Goal: Task Accomplishment & Management: Manage account settings

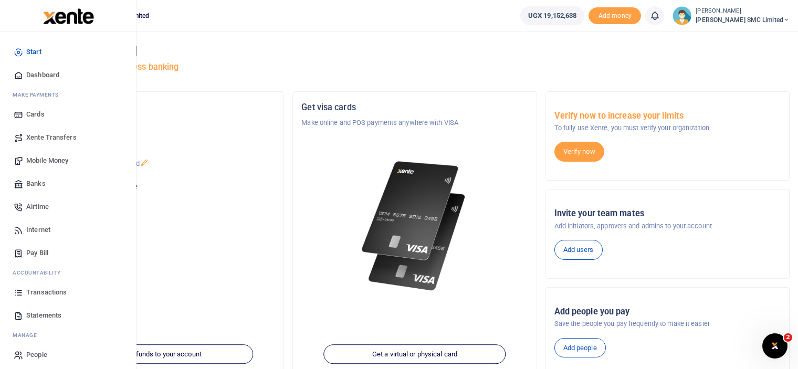
click at [44, 160] on span "Mobile Money" at bounding box center [47, 160] width 42 height 11
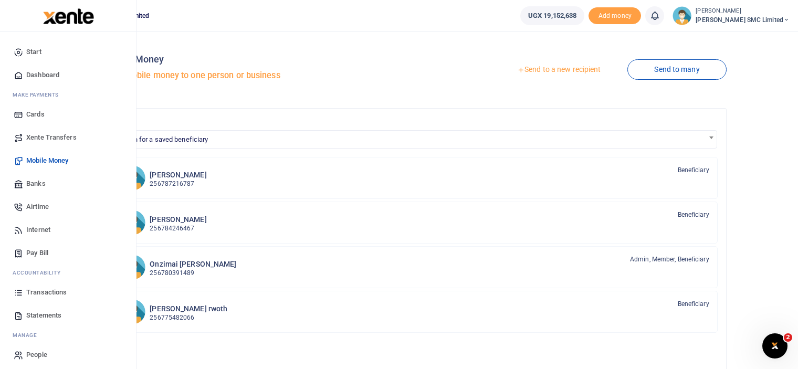
click at [33, 289] on span "Transactions" at bounding box center [46, 292] width 40 height 11
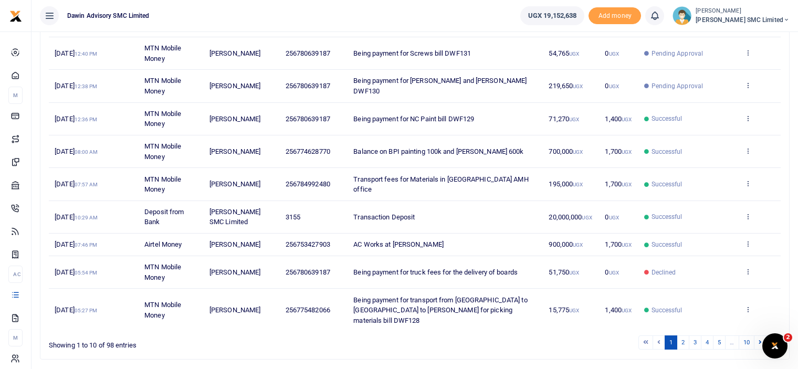
scroll to position [193, 0]
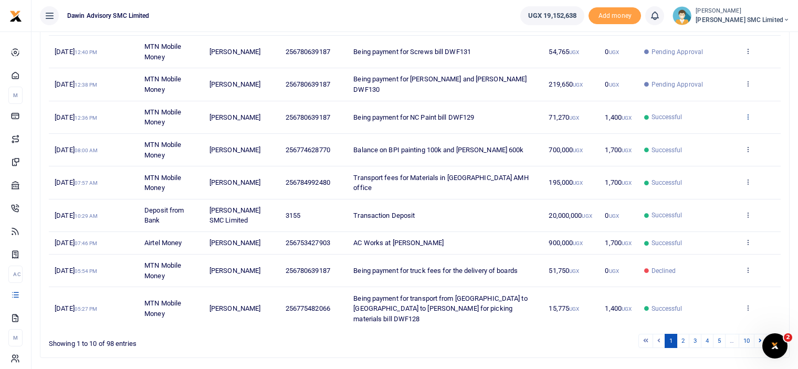
click at [746, 118] on icon at bounding box center [748, 116] width 7 height 7
click at [704, 131] on link "View details" at bounding box center [709, 133] width 83 height 15
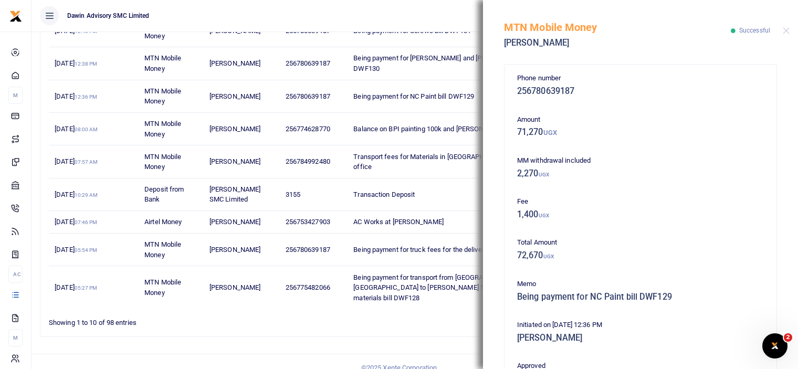
scroll to position [230, 0]
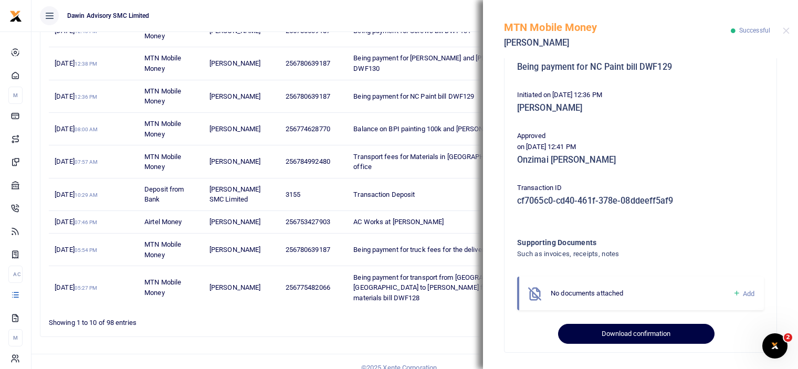
click at [664, 325] on button "Download confirmation" at bounding box center [636, 334] width 156 height 20
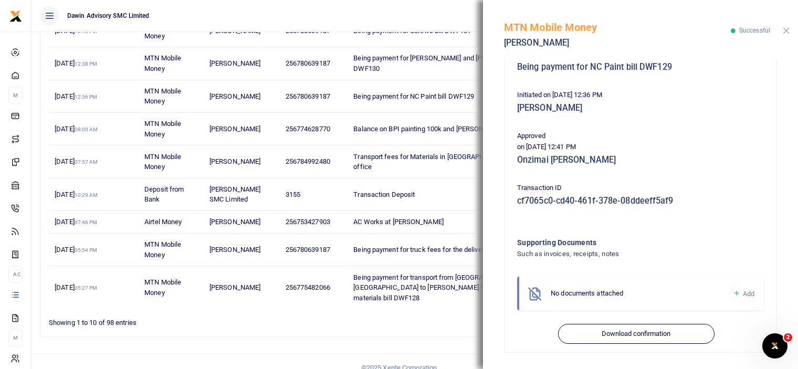
click at [785, 29] on button "Close" at bounding box center [786, 30] width 7 height 7
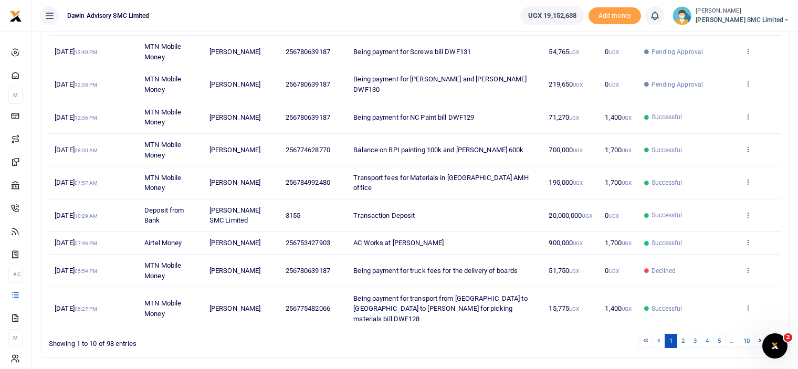
scroll to position [214, 0]
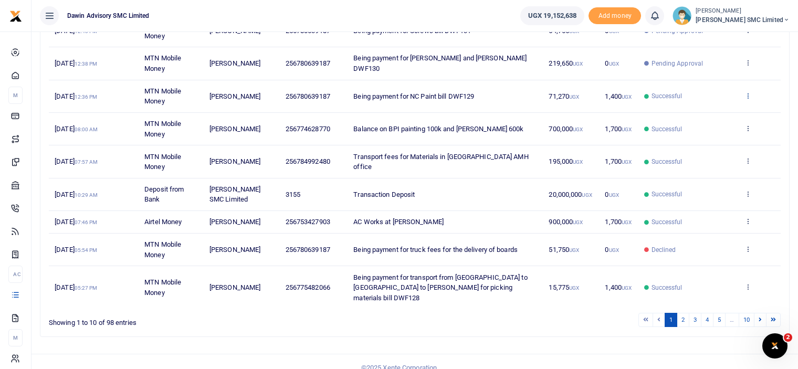
click at [750, 94] on icon at bounding box center [748, 95] width 7 height 7
click at [696, 108] on link "View details" at bounding box center [709, 112] width 83 height 15
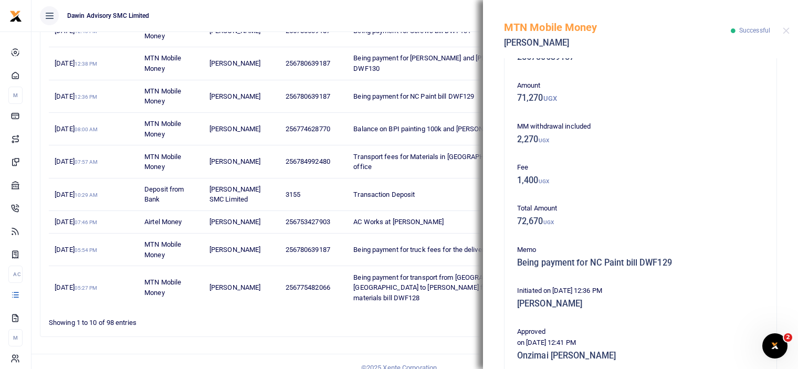
scroll to position [0, 0]
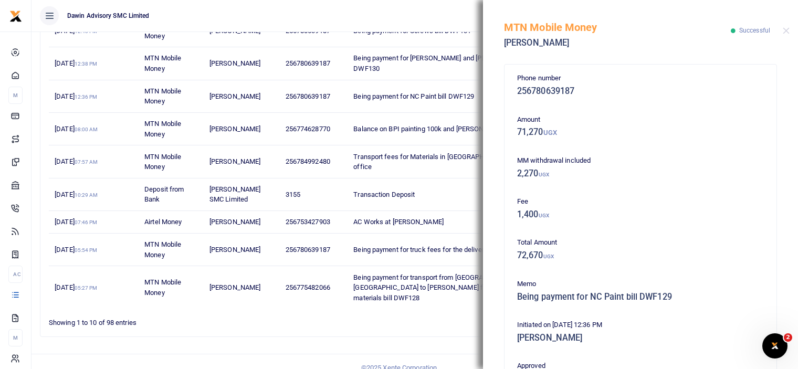
click at [787, 36] on div "MTN Mobile Money Edmond Palanda Successful" at bounding box center [640, 29] width 315 height 58
click at [786, 33] on button "Close" at bounding box center [786, 30] width 7 height 7
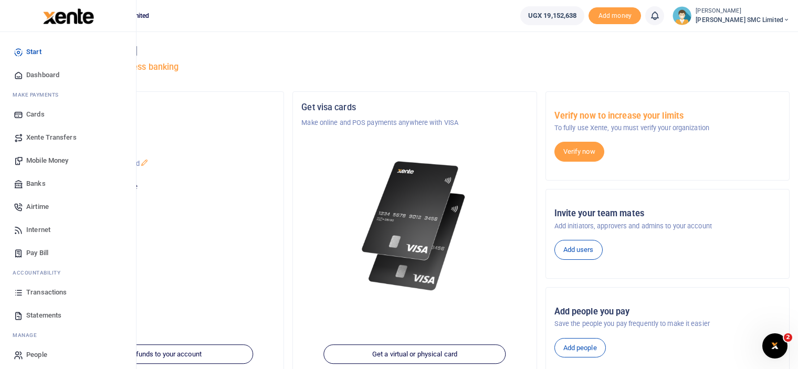
click at [40, 292] on span "Transactions" at bounding box center [46, 292] width 40 height 11
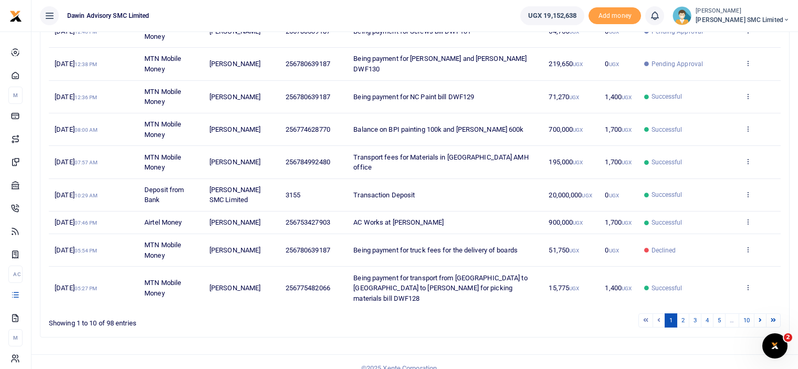
scroll to position [214, 0]
click at [700, 313] on link "3" at bounding box center [695, 320] width 13 height 14
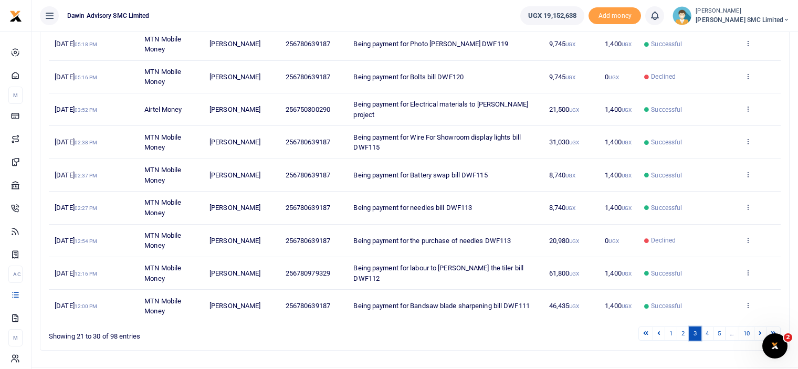
scroll to position [204, 0]
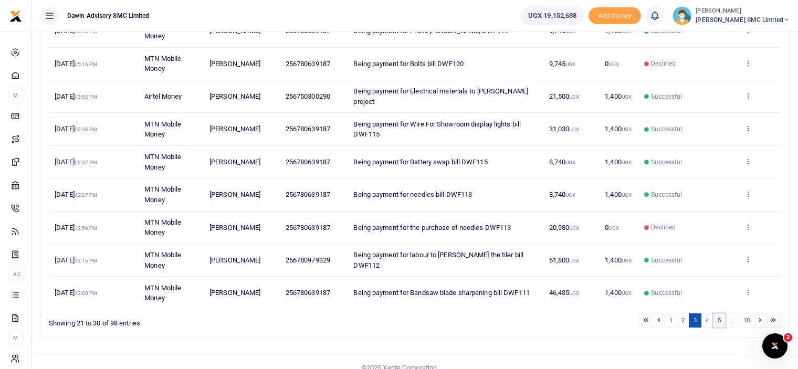
click at [716, 313] on link "5" at bounding box center [719, 320] width 13 height 14
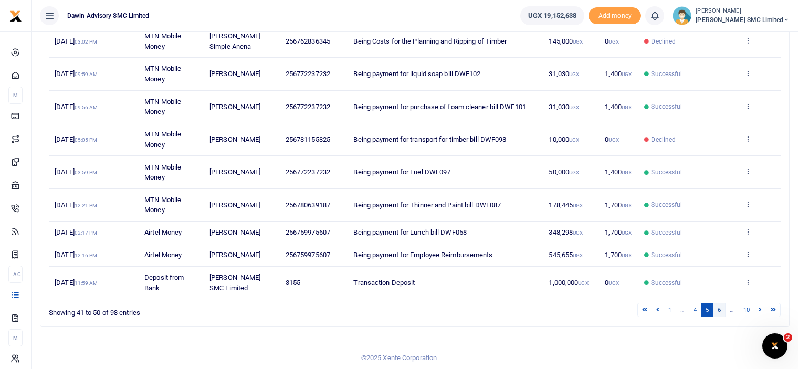
click at [716, 306] on link "6" at bounding box center [719, 310] width 13 height 14
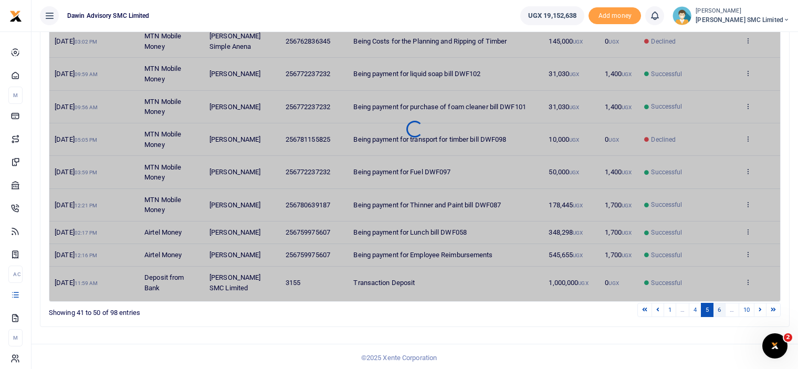
scroll to position [194, 0]
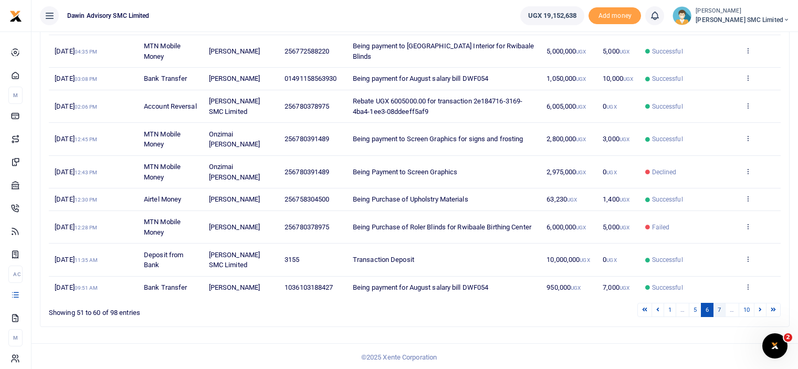
click at [719, 312] on link "7" at bounding box center [719, 310] width 13 height 14
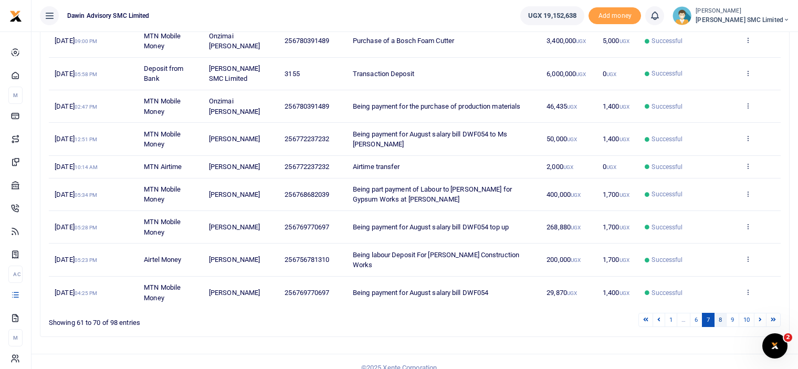
click at [721, 313] on link "8" at bounding box center [720, 320] width 13 height 14
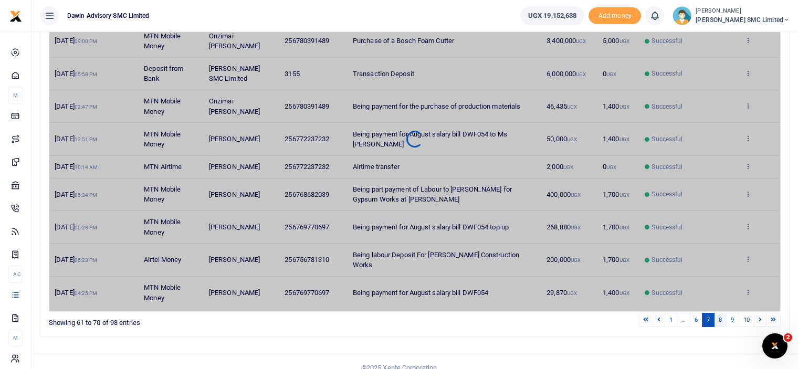
scroll to position [173, 0]
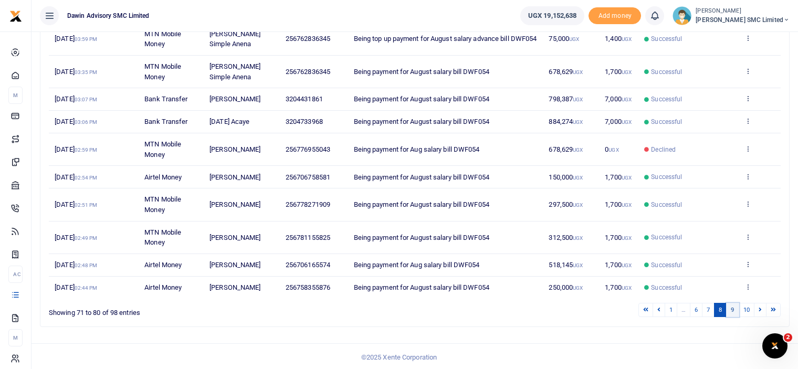
click at [728, 308] on link "9" at bounding box center [732, 310] width 13 height 14
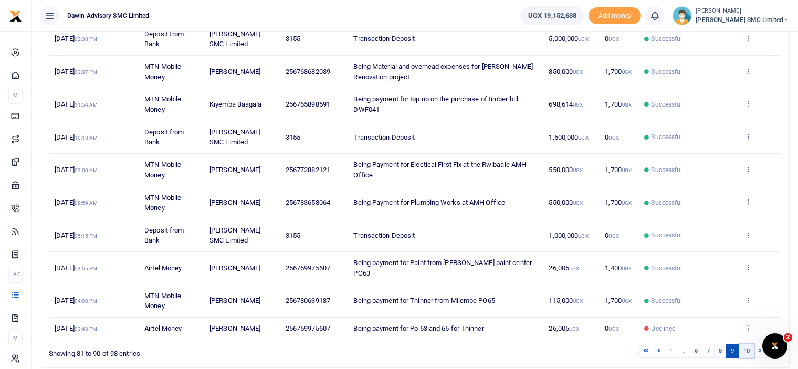
click at [747, 344] on link "10" at bounding box center [747, 351] width 16 height 14
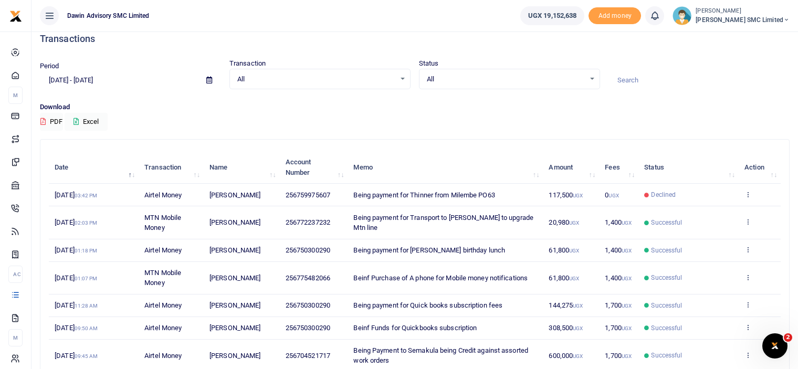
scroll to position [0, 0]
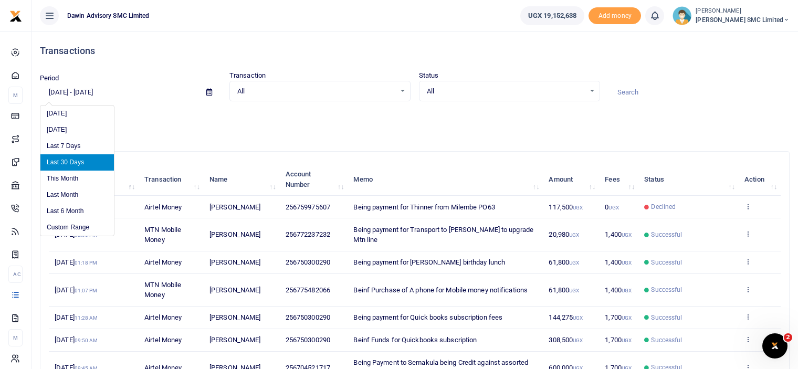
click at [86, 93] on input "[DATE] - [DATE]" at bounding box center [119, 92] width 158 height 18
click at [71, 190] on li "Last Month" at bounding box center [77, 195] width 74 height 16
type input "[DATE] - [DATE]"
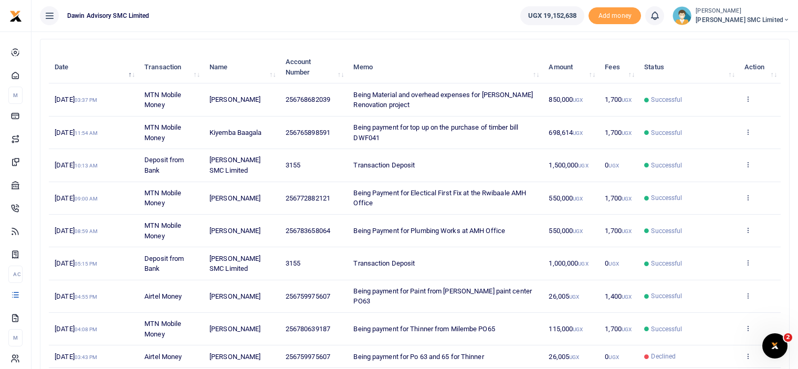
scroll to position [194, 0]
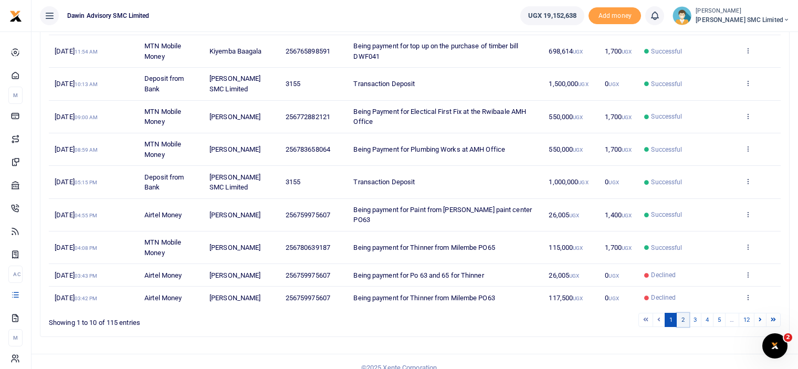
click at [685, 313] on link "2" at bounding box center [683, 320] width 13 height 14
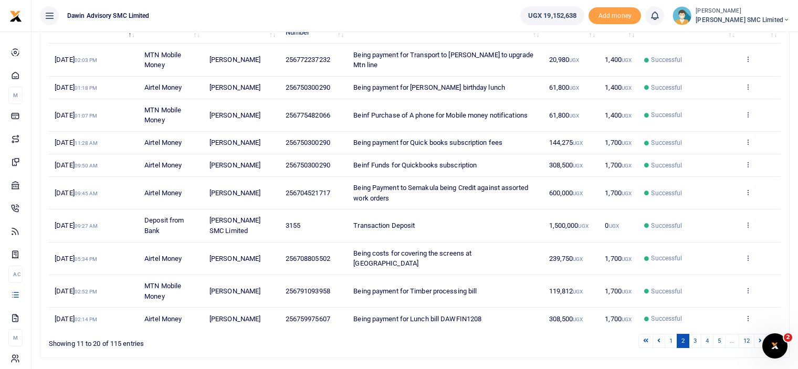
scroll to position [173, 0]
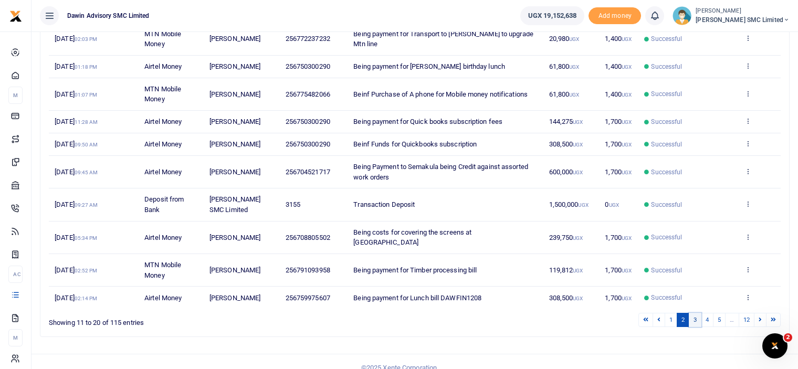
click at [694, 313] on link "3" at bounding box center [695, 320] width 13 height 14
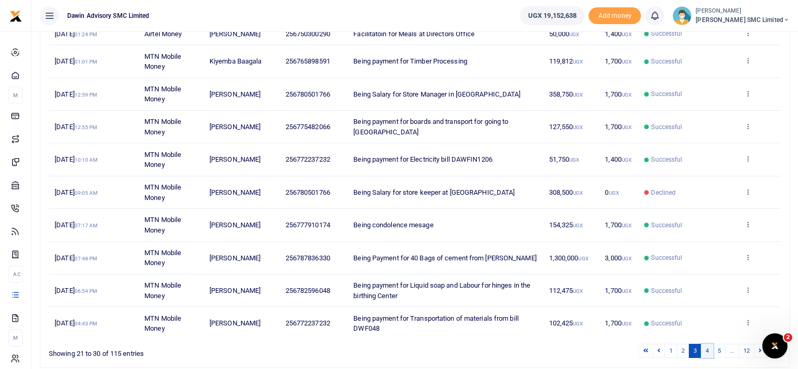
click at [708, 350] on link "4" at bounding box center [707, 351] width 13 height 14
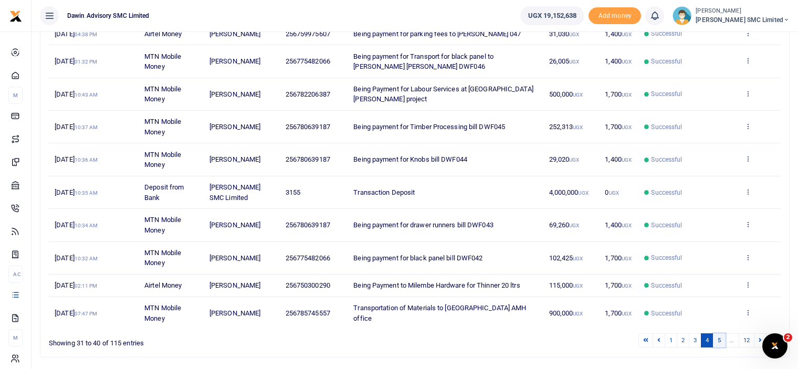
click at [716, 336] on link "5" at bounding box center [719, 340] width 13 height 14
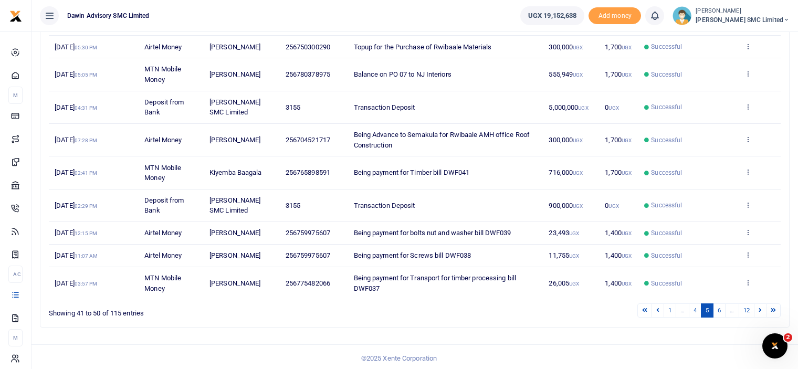
scroll to position [183, 0]
click at [718, 303] on link "6" at bounding box center [719, 310] width 13 height 14
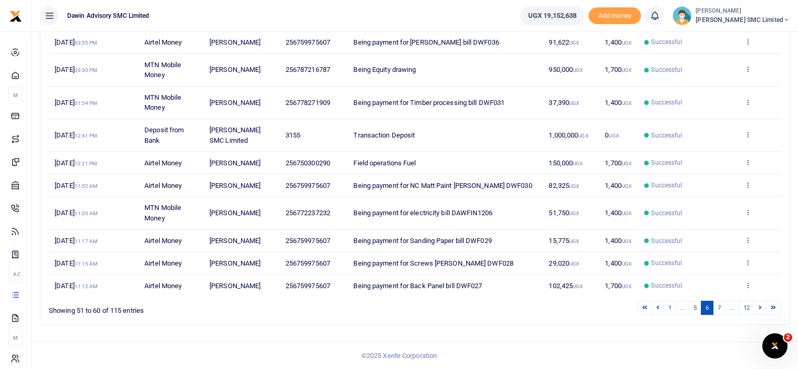
scroll to position [163, 0]
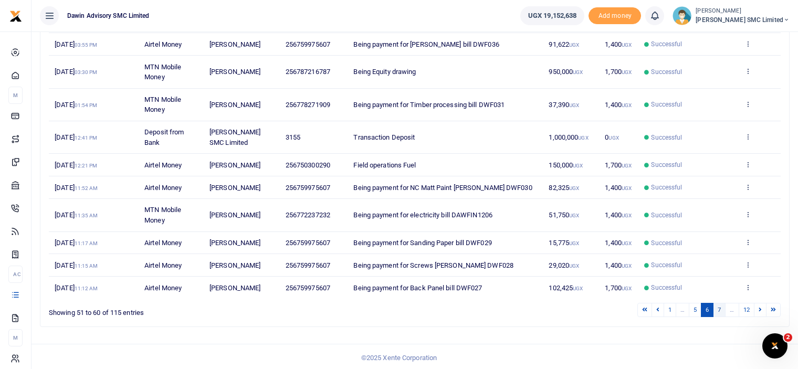
click at [720, 305] on link "7" at bounding box center [719, 310] width 13 height 14
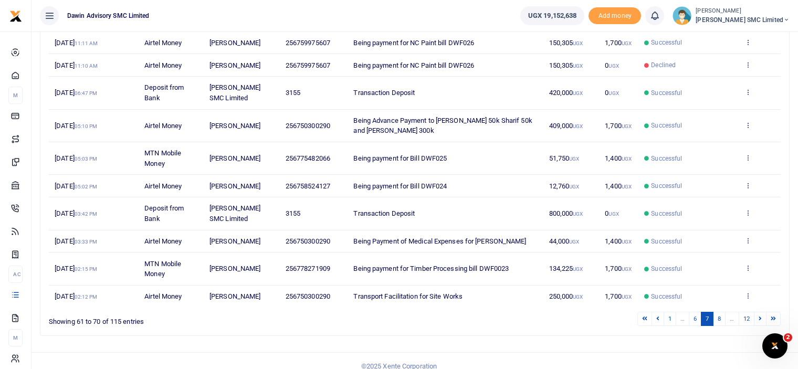
scroll to position [173, 0]
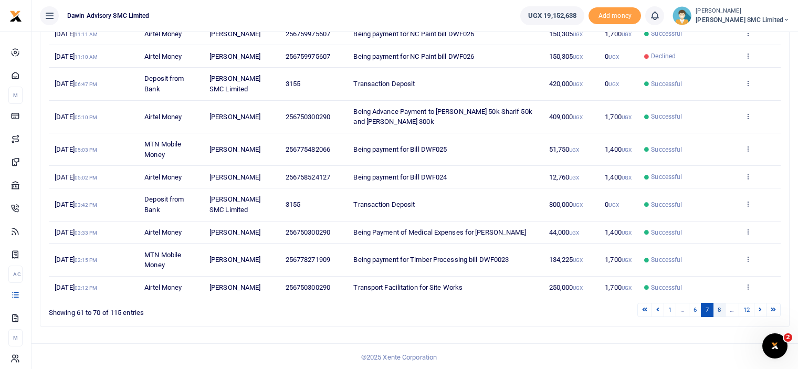
click at [718, 307] on link "8" at bounding box center [719, 310] width 13 height 14
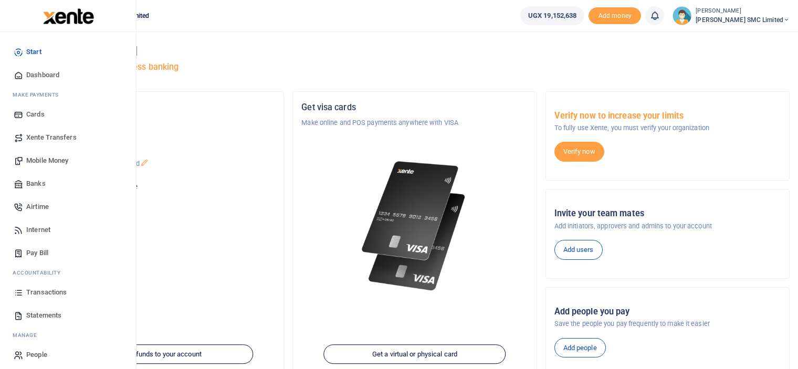
click at [50, 161] on span "Mobile Money" at bounding box center [47, 160] width 42 height 11
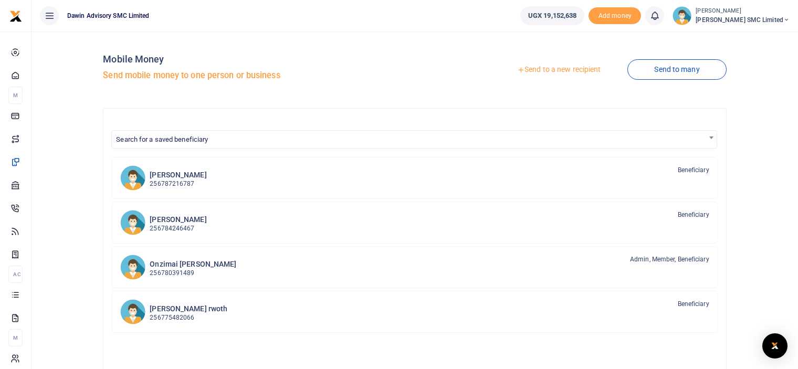
click at [456, 78] on div "Send to a new recipient Send to many" at bounding box center [573, 70] width 316 height 60
